Goal: Task Accomplishment & Management: Complete application form

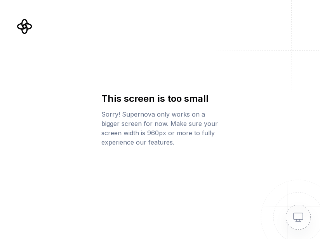
click at [297, 216] on img at bounding box center [289, 208] width 62 height 62
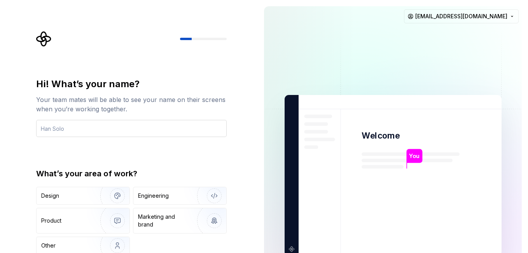
click at [114, 129] on input "text" at bounding box center [131, 128] width 190 height 17
type input "[PERSON_NAME]"
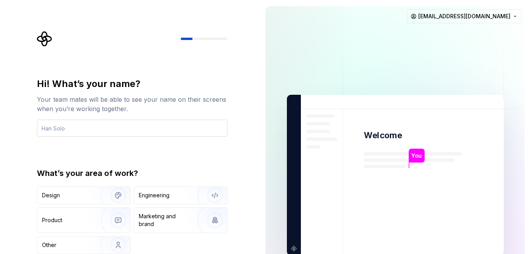
click at [127, 125] on input "text" at bounding box center [132, 128] width 190 height 17
type input "[PERSON_NAME]"
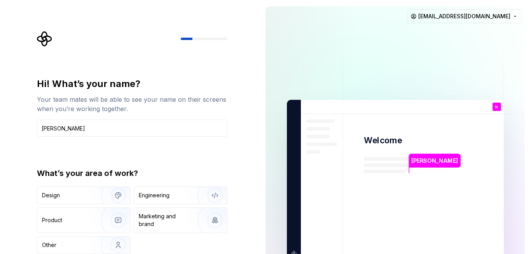
click at [298, 253] on img at bounding box center [395, 180] width 315 height 367
